Goal: Task Accomplishment & Management: Use online tool/utility

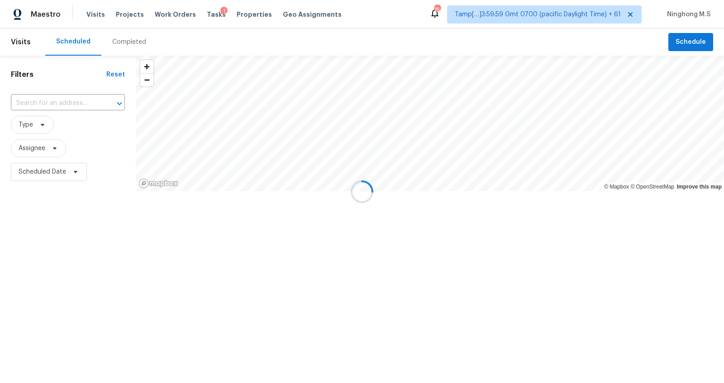
click at [127, 40] on div at bounding box center [362, 191] width 724 height 383
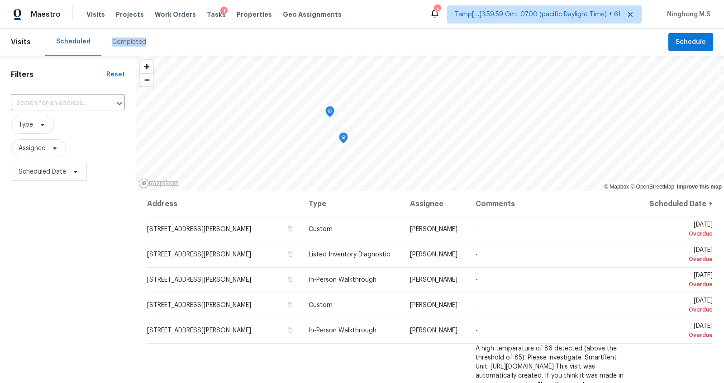
click at [127, 40] on div "Completed" at bounding box center [129, 42] width 34 height 9
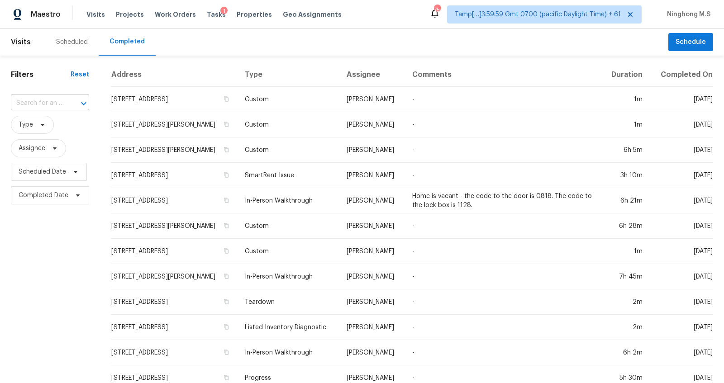
click at [49, 103] on input "text" at bounding box center [37, 103] width 53 height 14
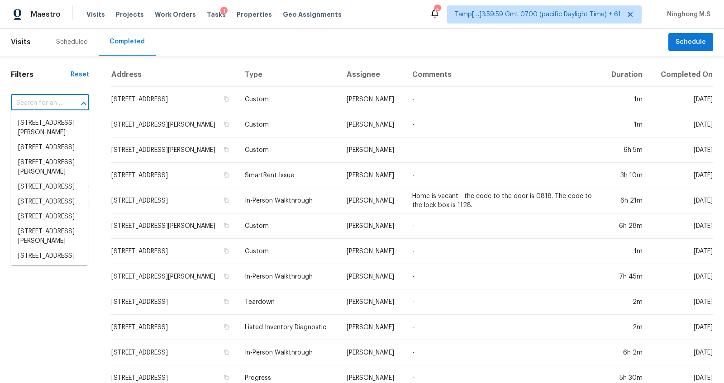
paste input "[STREET_ADDRESS][PERSON_NAME]"
type input "[STREET_ADDRESS][PERSON_NAME]"
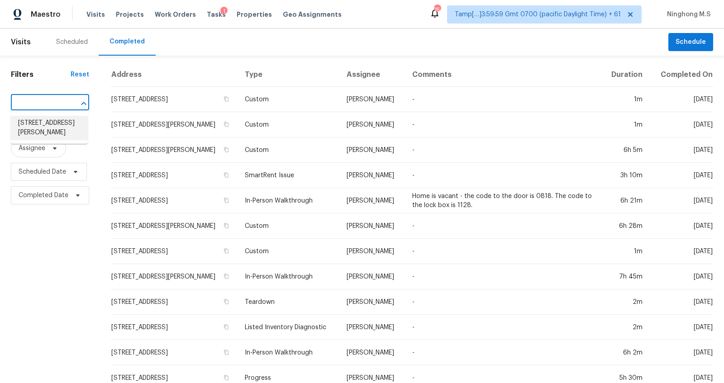
click at [59, 123] on li "[STREET_ADDRESS][PERSON_NAME]" at bounding box center [49, 128] width 77 height 24
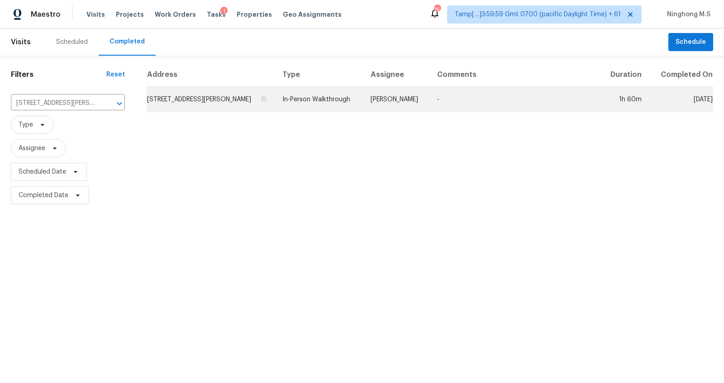
click at [302, 96] on td "In-Person Walkthrough" at bounding box center [319, 99] width 88 height 25
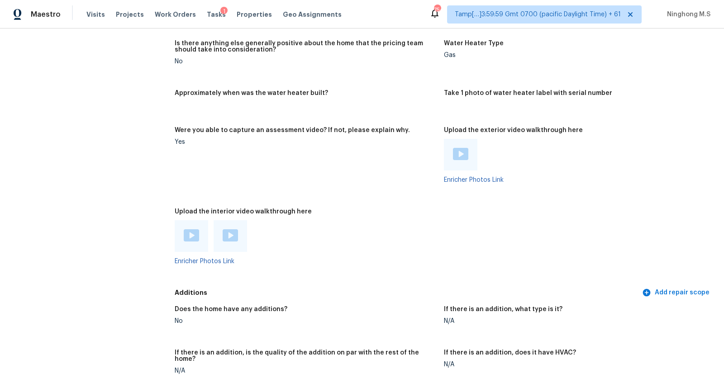
scroll to position [1566, 0]
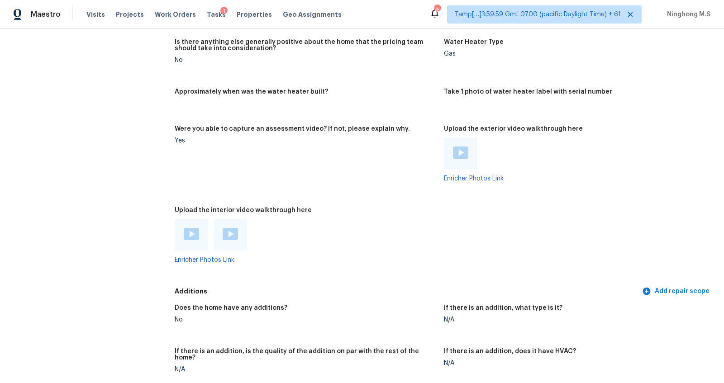
click at [192, 234] on img at bounding box center [191, 234] width 15 height 12
click at [229, 233] on img at bounding box center [230, 234] width 15 height 12
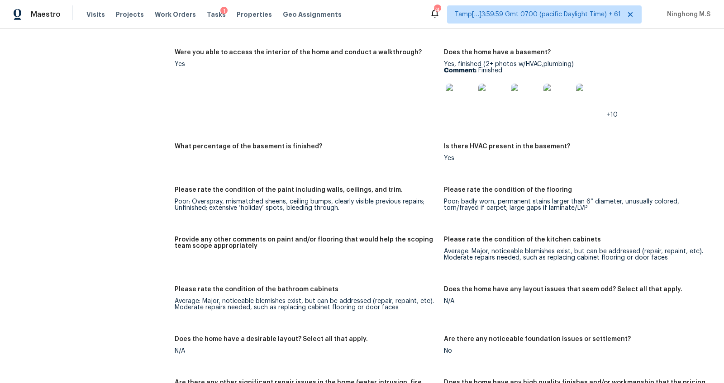
scroll to position [1189, 0]
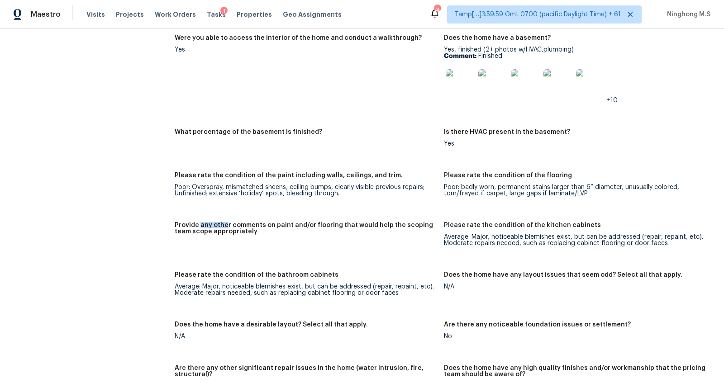
drag, startPoint x: 200, startPoint y: 223, endPoint x: 226, endPoint y: 223, distance: 26.7
click at [226, 223] on h5 "Provide any other comments on paint and/or flooring that would help the scoping…" at bounding box center [306, 228] width 262 height 13
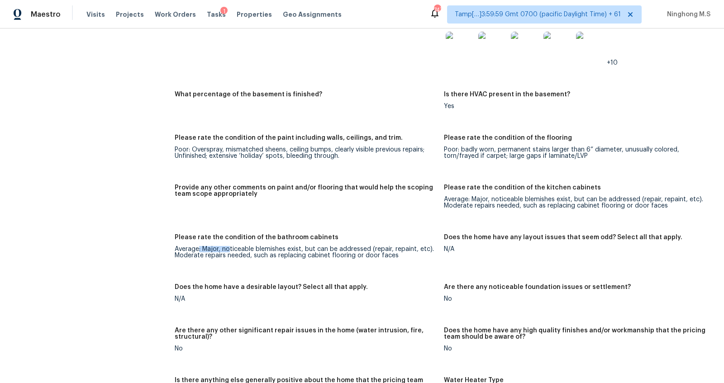
drag, startPoint x: 198, startPoint y: 249, endPoint x: 232, endPoint y: 249, distance: 34.4
click at [232, 249] on div "Average: Major, noticeable blemishes exist, but can be addressed (repair, repai…" at bounding box center [306, 252] width 262 height 13
drag, startPoint x: 248, startPoint y: 251, endPoint x: 287, endPoint y: 251, distance: 38.9
click at [287, 251] on div "Average: Major, noticeable blemishes exist, but can be addressed (repair, repai…" at bounding box center [306, 252] width 262 height 13
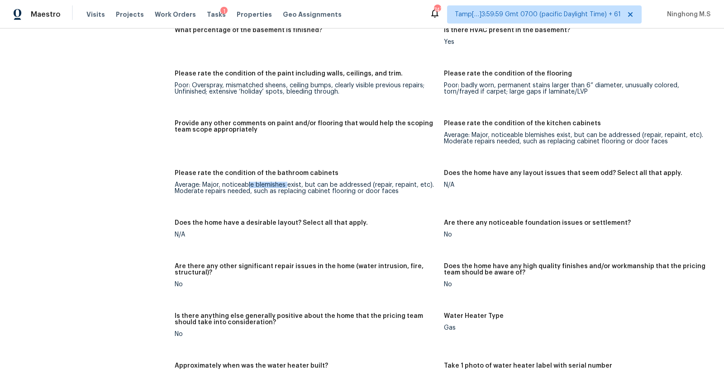
scroll to position [1292, 0]
drag, startPoint x: 496, startPoint y: 136, endPoint x: 520, endPoint y: 136, distance: 24.0
click at [520, 136] on div "Average: Major, noticeable blemishes exist, but can be addressed (repair, repai…" at bounding box center [575, 138] width 262 height 13
drag, startPoint x: 542, startPoint y: 124, endPoint x: 568, endPoint y: 124, distance: 25.4
click at [568, 124] on h5 "Please rate the condition of the kitchen cabinets" at bounding box center [522, 123] width 157 height 6
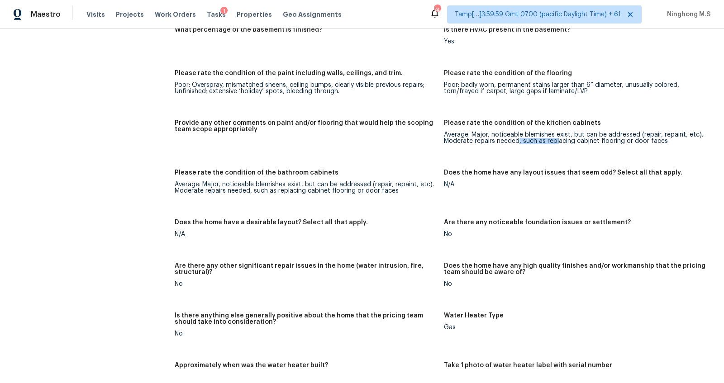
drag, startPoint x: 534, startPoint y: 139, endPoint x: 559, endPoint y: 139, distance: 24.4
click at [559, 139] on div "Average: Major, noticeable blemishes exist, but can be addressed (repair, repai…" at bounding box center [575, 138] width 262 height 13
drag, startPoint x: 206, startPoint y: 187, endPoint x: 266, endPoint y: 187, distance: 60.2
click at [266, 187] on div "Average: Major, noticeable blemishes exist, but can be addressed (repair, repai…" at bounding box center [306, 188] width 262 height 13
drag, startPoint x: 317, startPoint y: 197, endPoint x: 351, endPoint y: 197, distance: 34.0
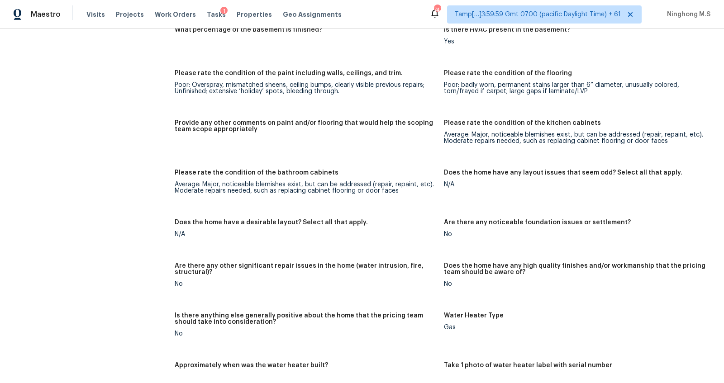
click at [351, 197] on figure "Please rate the condition of the bathroom cabinets Average: Major, noticeable b…" at bounding box center [309, 189] width 269 height 39
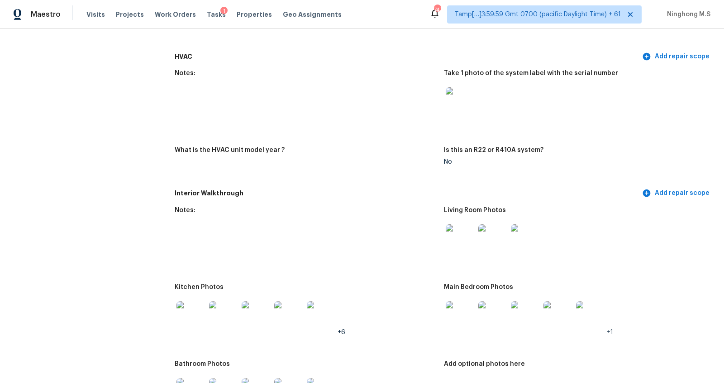
scroll to position [785, 0]
click at [253, 311] on img at bounding box center [256, 317] width 29 height 29
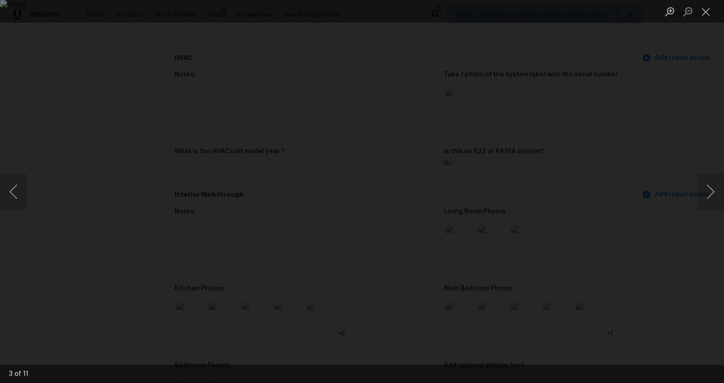
click at [691, 77] on div "Lightbox" at bounding box center [362, 191] width 724 height 383
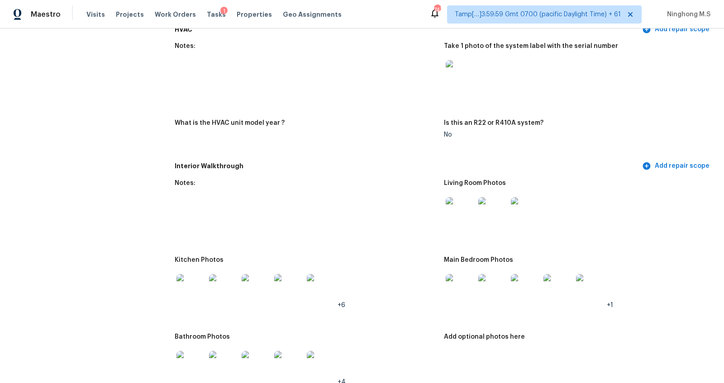
scroll to position [824, 0]
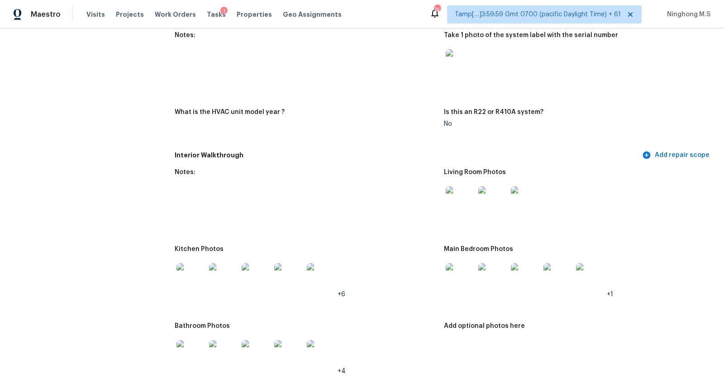
click at [509, 205] on div at bounding box center [525, 201] width 33 height 40
click at [497, 202] on img at bounding box center [493, 201] width 29 height 29
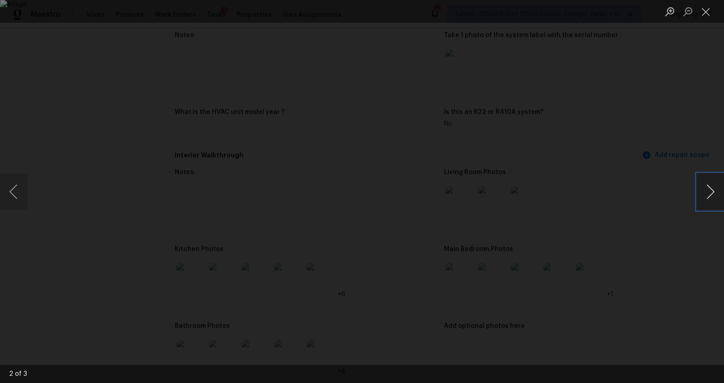
click at [708, 189] on button "Next image" at bounding box center [710, 192] width 27 height 36
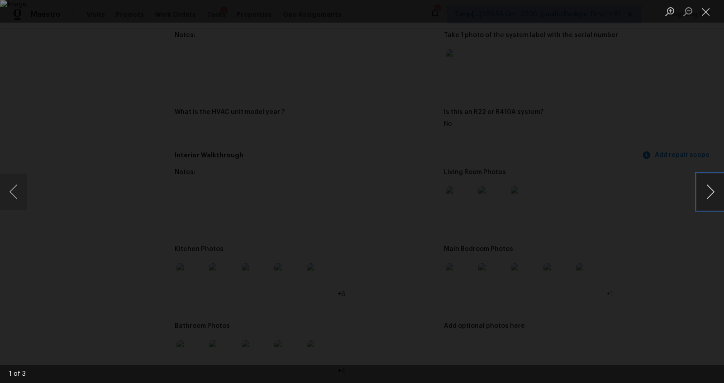
click at [708, 189] on button "Next image" at bounding box center [710, 192] width 27 height 36
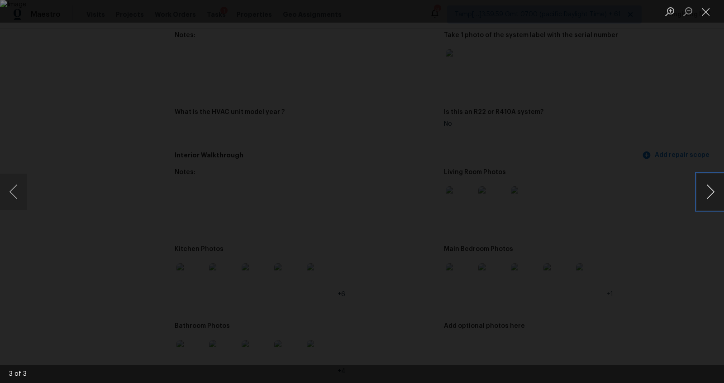
click at [708, 189] on button "Next image" at bounding box center [710, 192] width 27 height 36
